Goal: Information Seeking & Learning: Find contact information

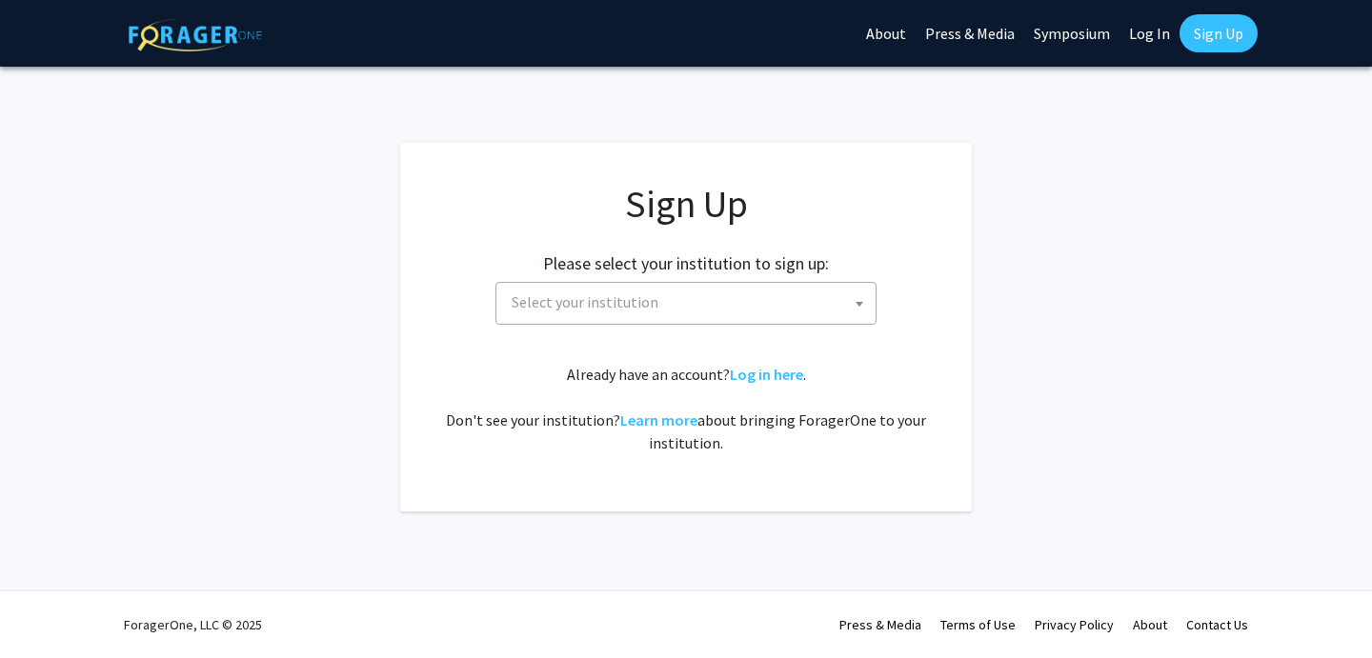
click at [1153, 36] on link "Log In" at bounding box center [1149, 33] width 60 height 67
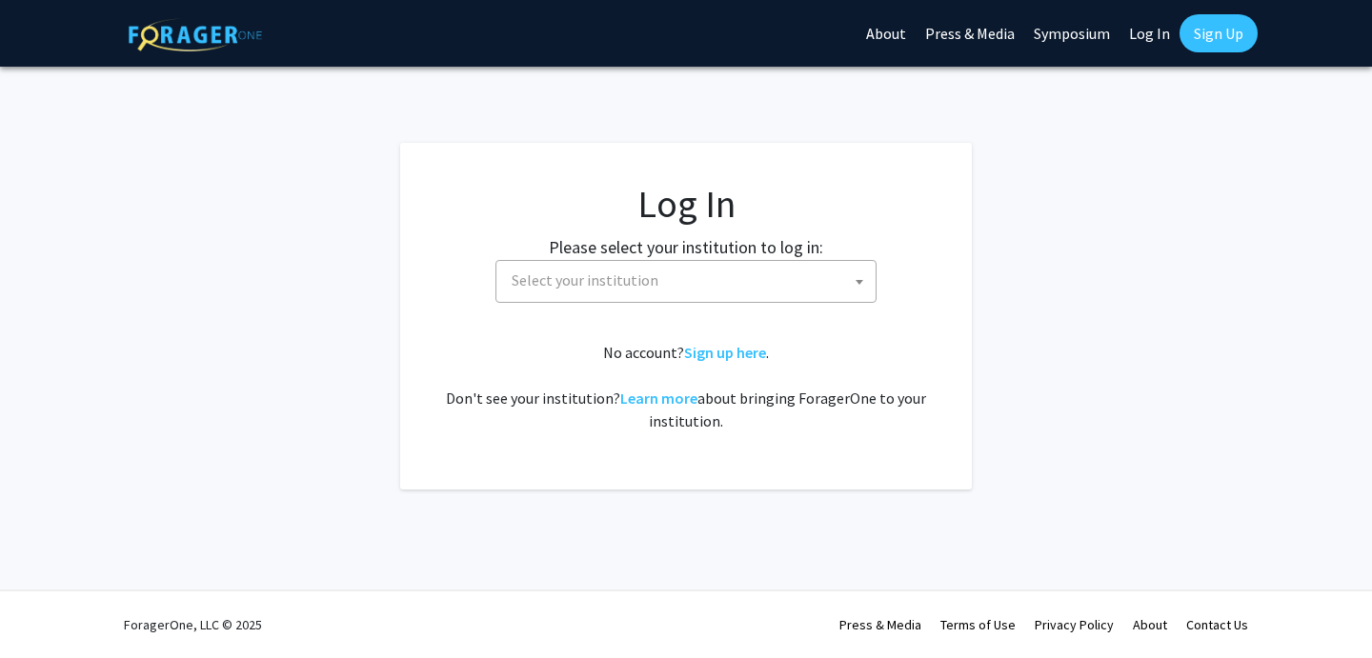
click at [1146, 34] on link "Log In" at bounding box center [1149, 33] width 60 height 67
click at [739, 279] on span "Select your institution" at bounding box center [690, 280] width 372 height 39
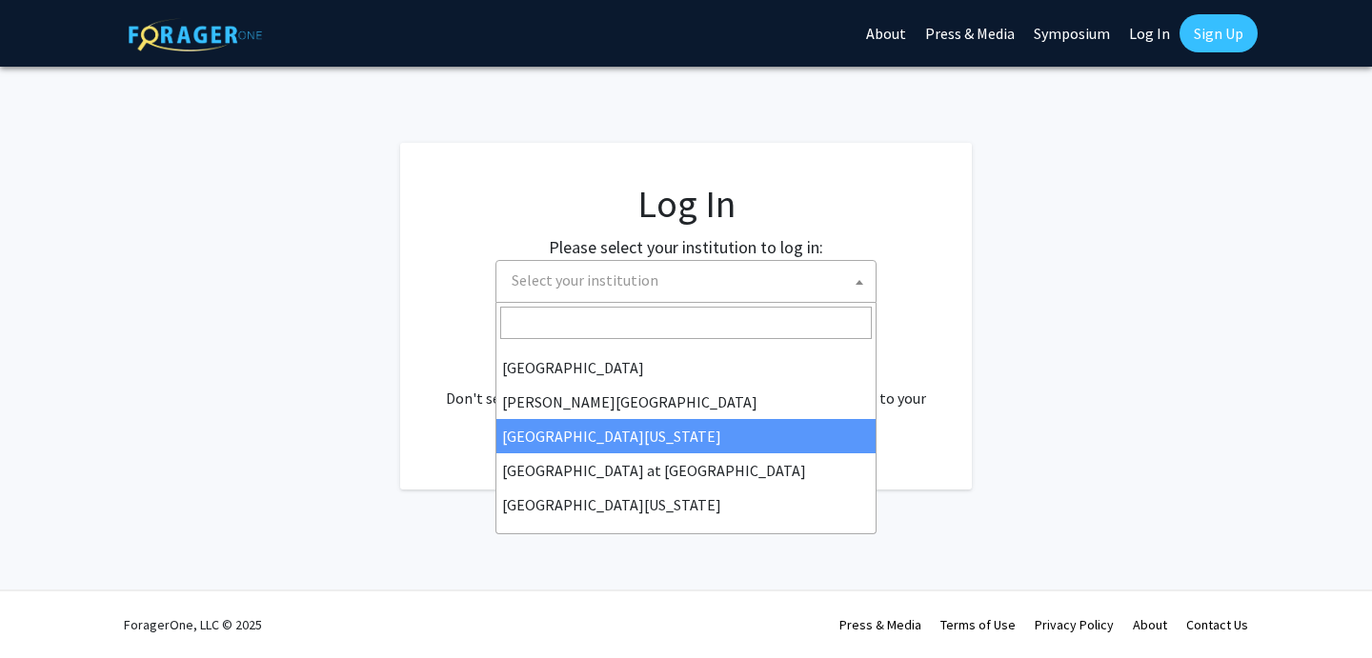
scroll to position [597, 0]
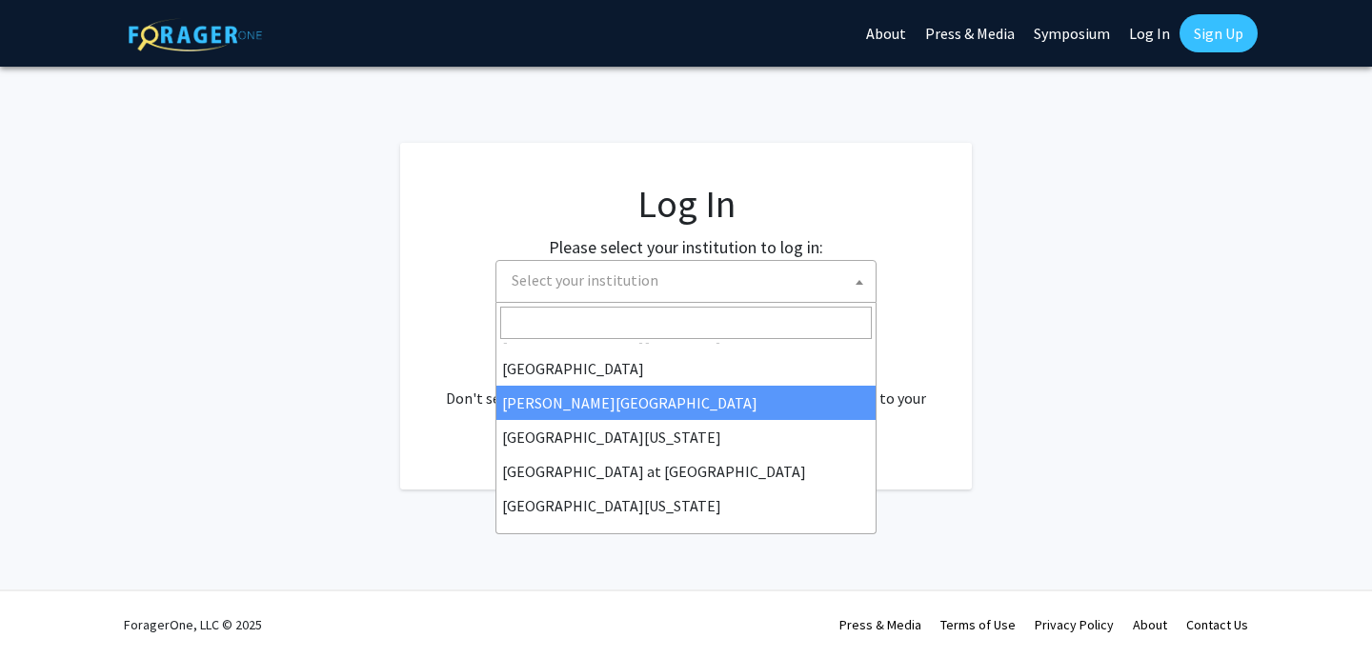
select select "24"
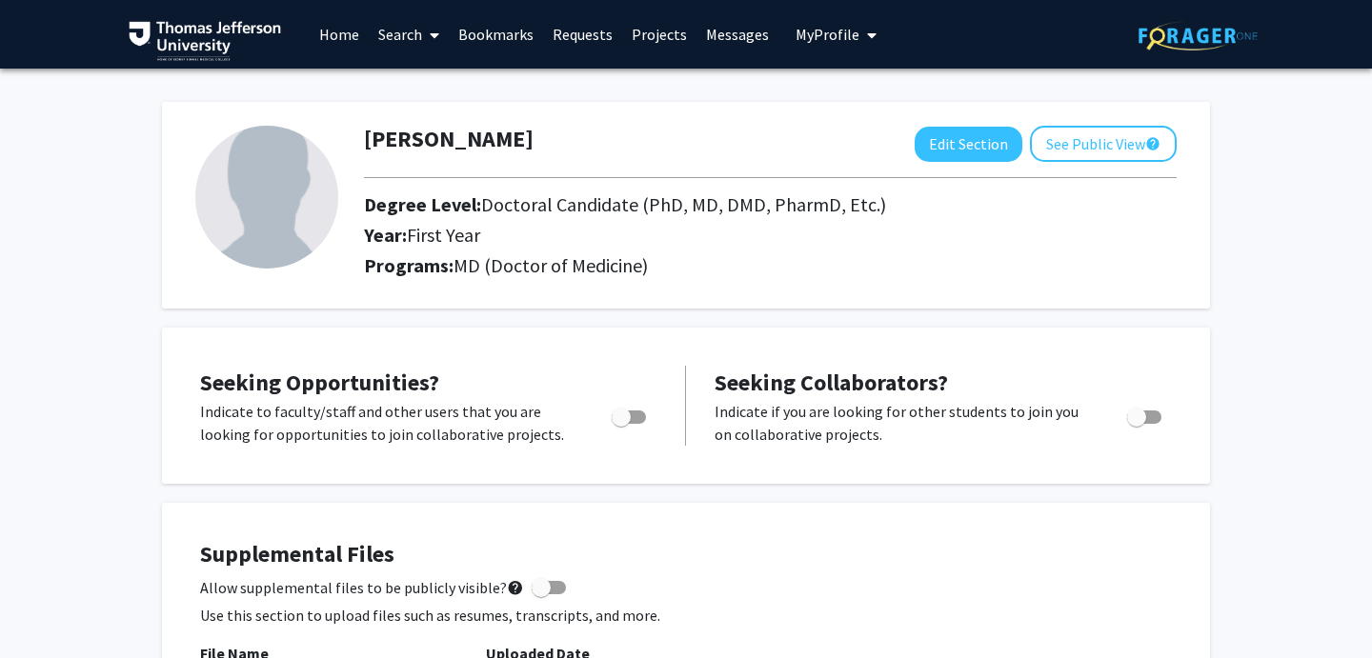
click at [423, 30] on span at bounding box center [430, 35] width 17 height 67
click at [431, 85] on span "Faculty/Staff" at bounding box center [439, 88] width 140 height 38
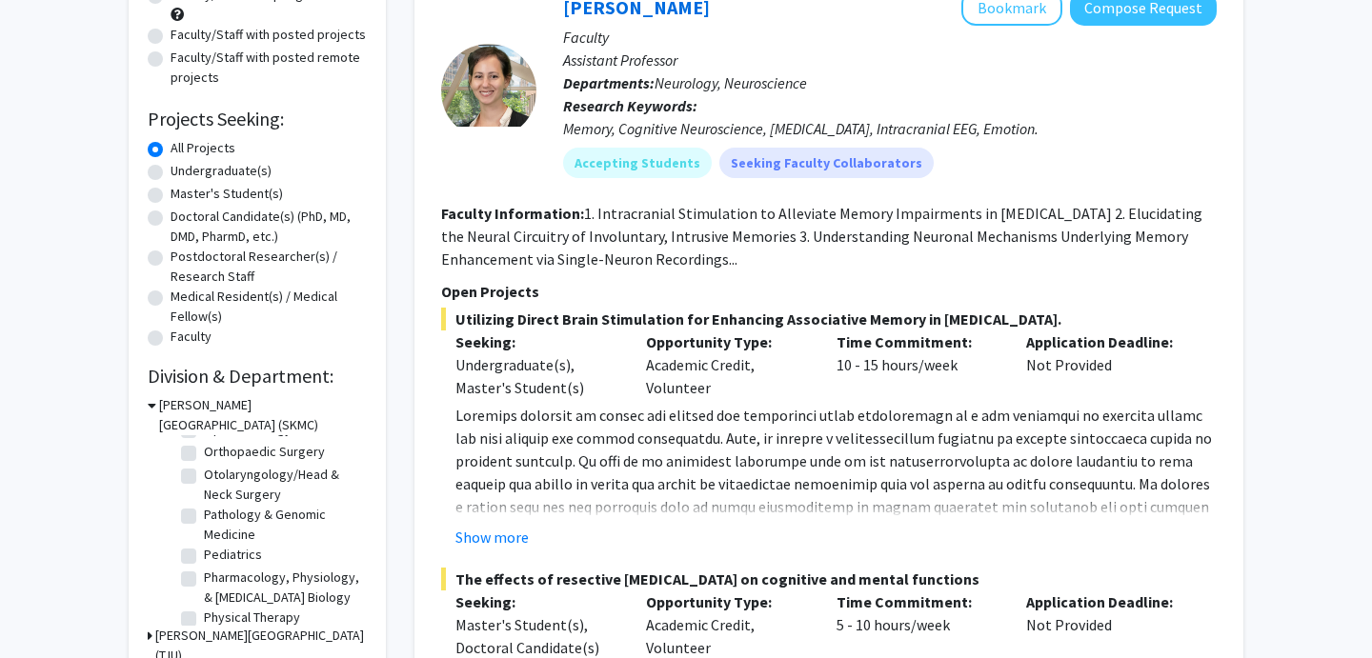
scroll to position [625, 0]
click at [204, 477] on label "Otolaryngology/Head & Neck Surgery" at bounding box center [283, 484] width 158 height 40
click at [204, 476] on input "Otolaryngology/Head & Neck Surgery" at bounding box center [210, 470] width 12 height 12
checkbox input "true"
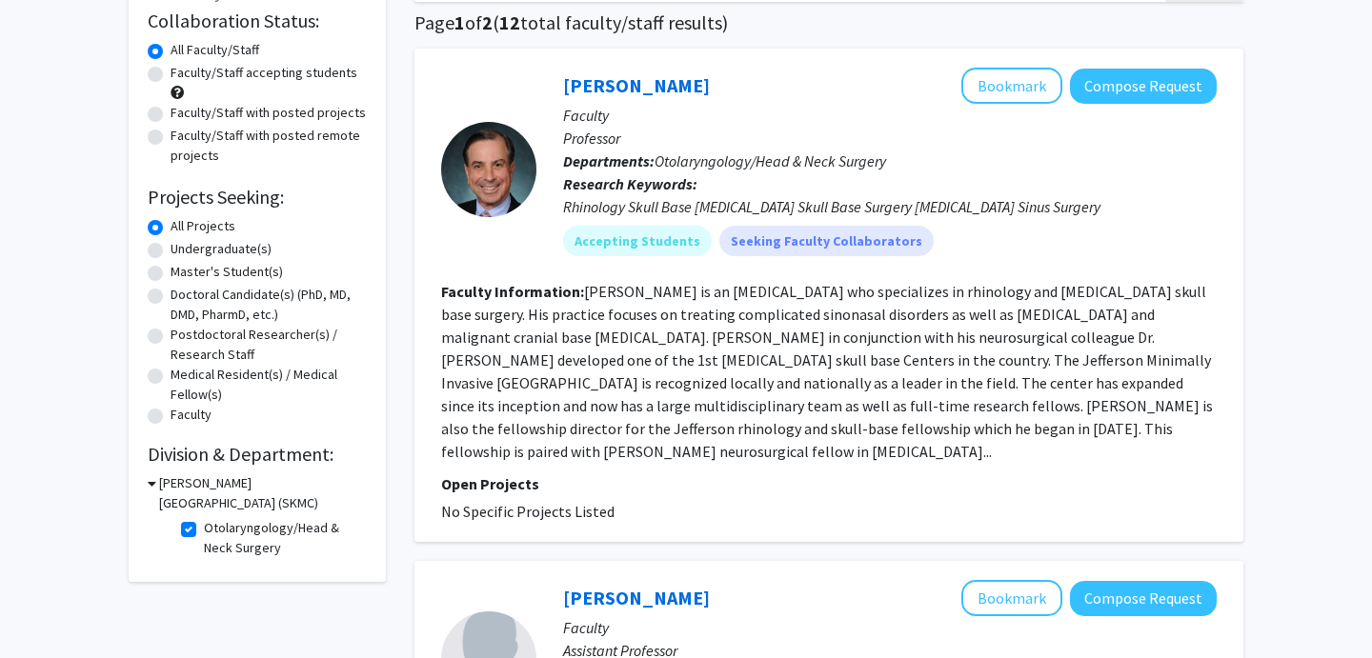
scroll to position [145, 0]
click at [636, 86] on link "Marc Rosen" at bounding box center [636, 84] width 147 height 24
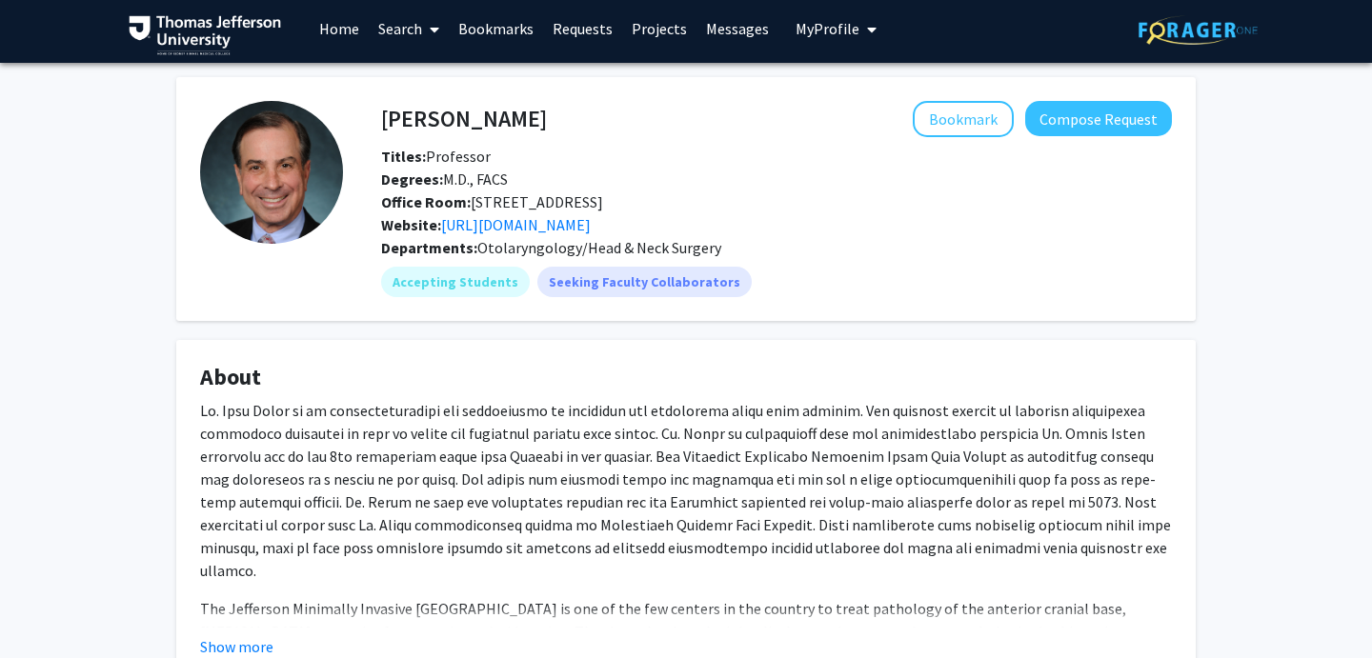
scroll to position [8, 0]
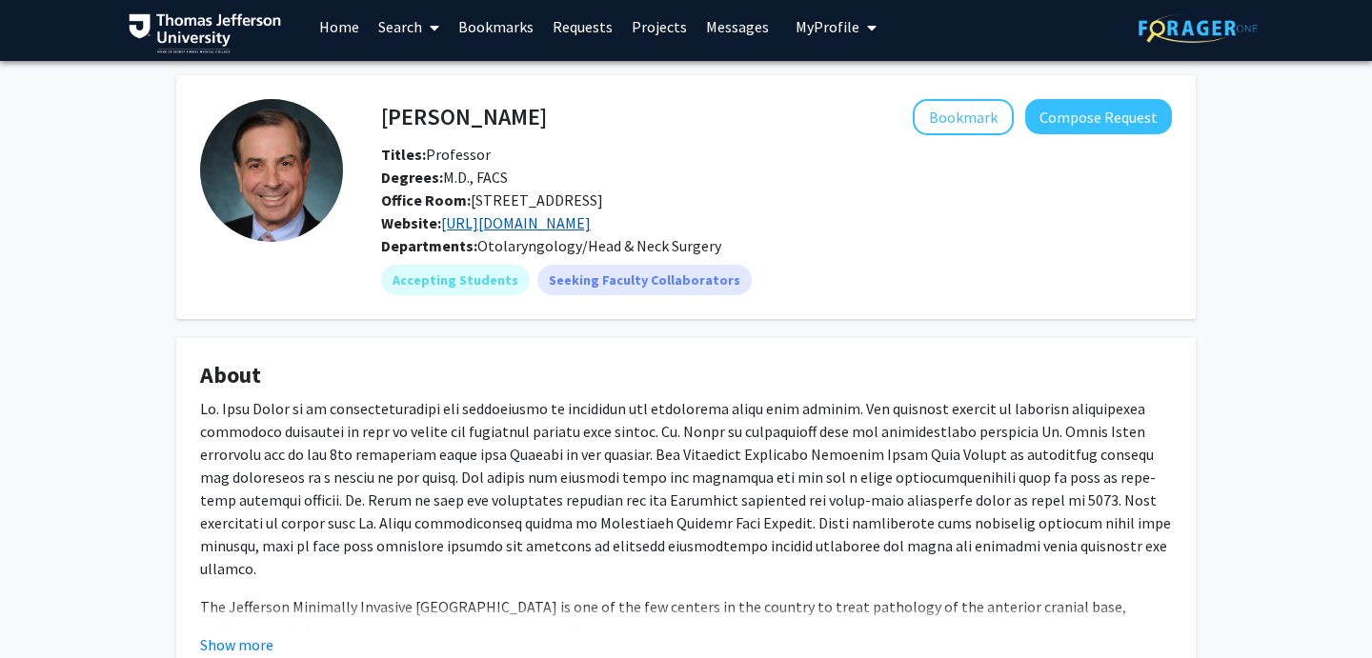
click at [591, 221] on link "https://profiles.jefferson.edu/display/33771" at bounding box center [516, 222] width 150 height 19
